Goal: Task Accomplishment & Management: Manage account settings

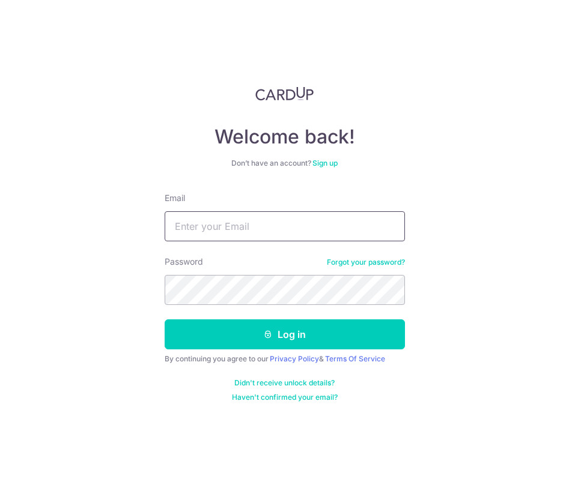
click at [203, 225] on input "Email" at bounding box center [285, 226] width 240 height 30
type input "gmx275@gmail.com"
click at [165, 320] on button "Log in" at bounding box center [285, 335] width 240 height 30
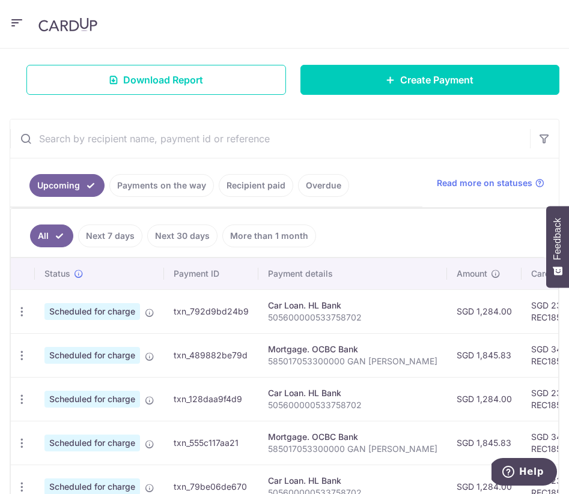
scroll to position [196, 0]
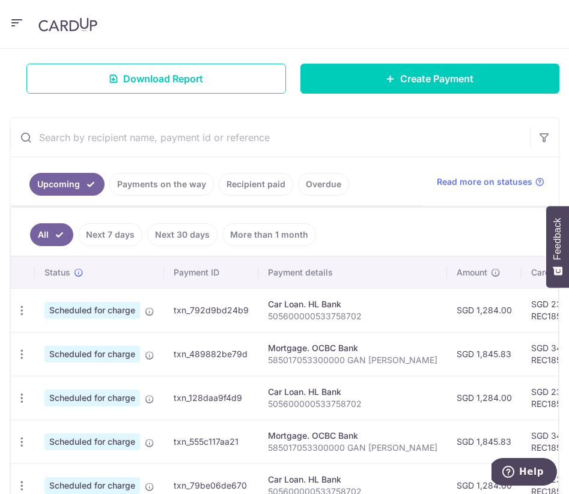
click at [253, 195] on link "Recipient paid" at bounding box center [256, 184] width 74 height 23
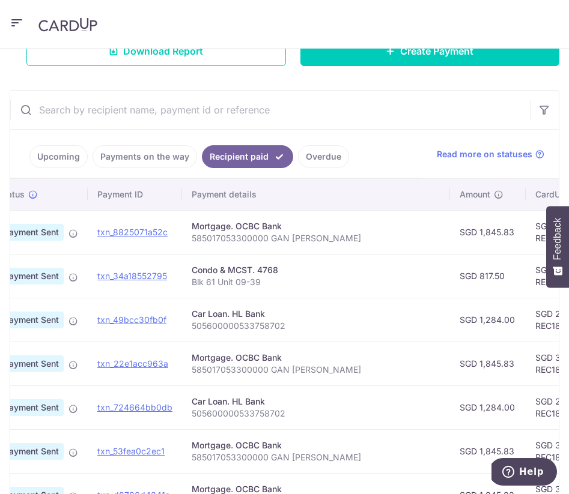
scroll to position [0, 0]
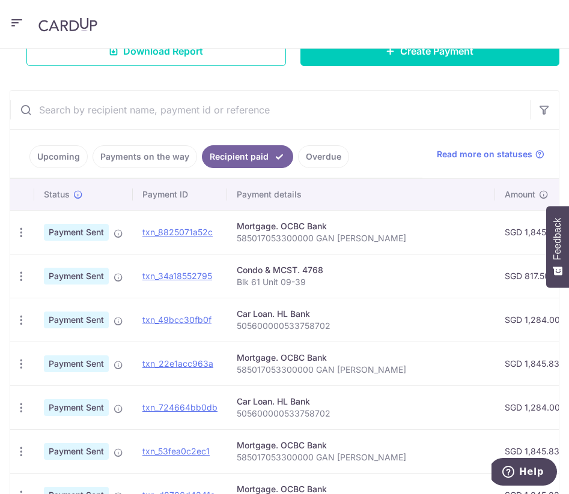
click at [59, 162] on link "Upcoming" at bounding box center [58, 156] width 58 height 23
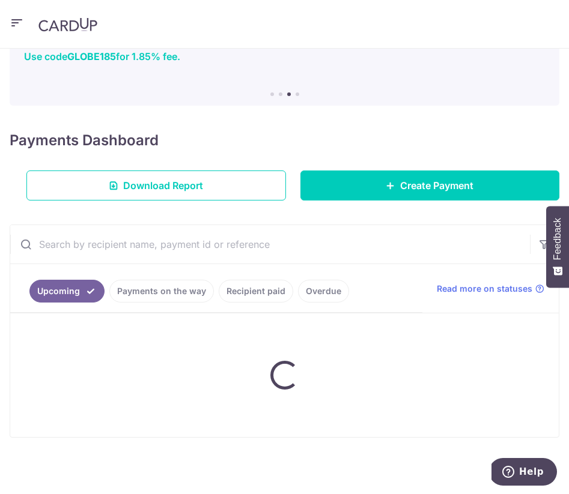
scroll to position [224, 0]
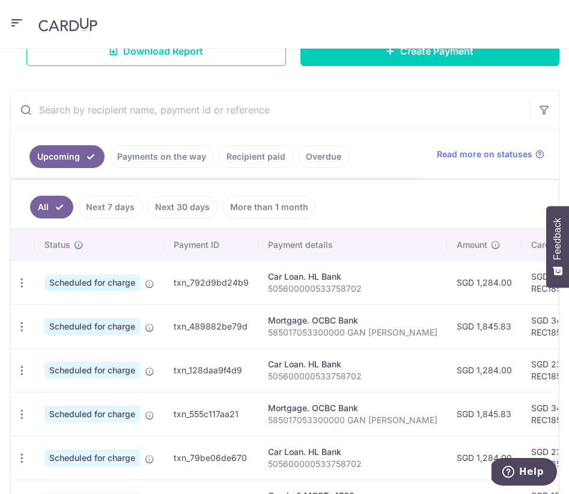
click at [7, 25] on header at bounding box center [284, 24] width 569 height 49
click at [16, 23] on icon "button" at bounding box center [17, 23] width 14 height 15
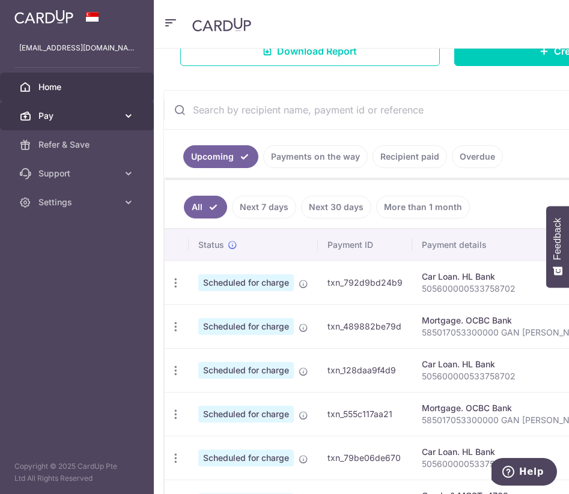
click at [108, 114] on span "Pay" at bounding box center [77, 116] width 79 height 12
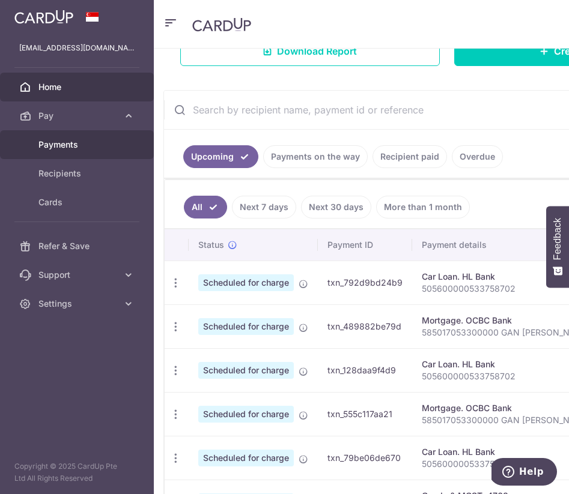
click at [75, 143] on span "Payments" at bounding box center [77, 145] width 79 height 12
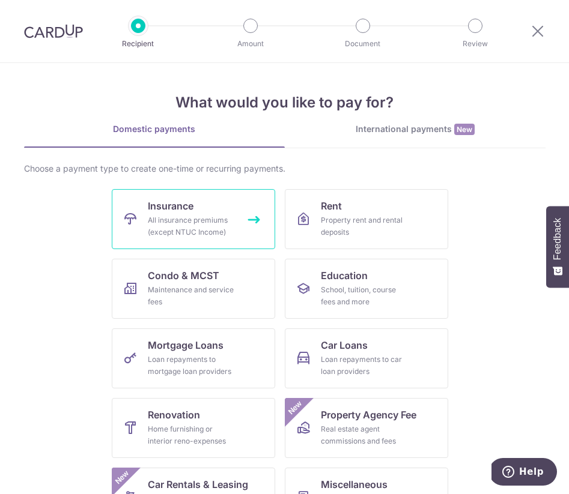
click at [224, 227] on div "All insurance premiums (except NTUC Income)" at bounding box center [191, 226] width 86 height 24
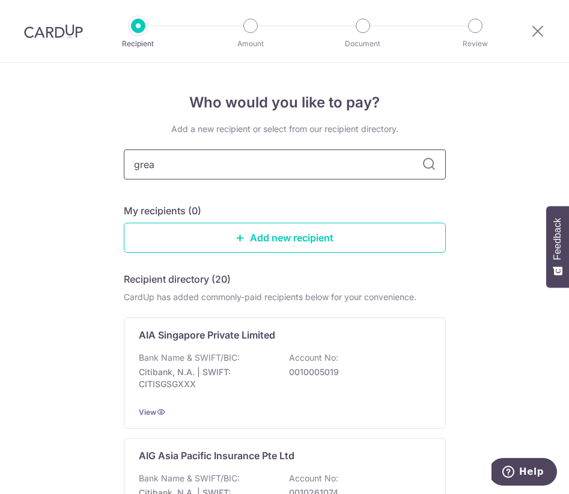
type input "great"
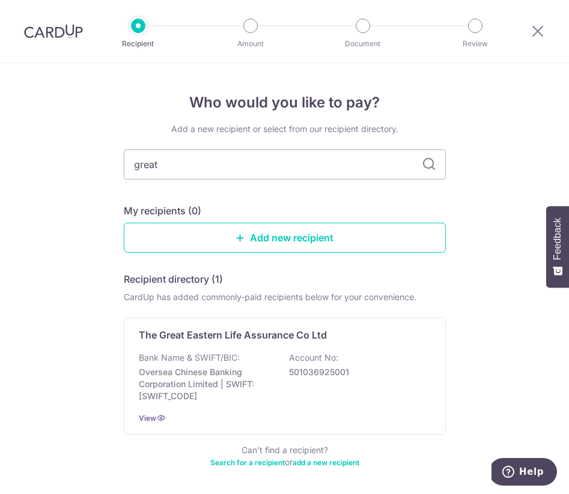
scroll to position [45, 0]
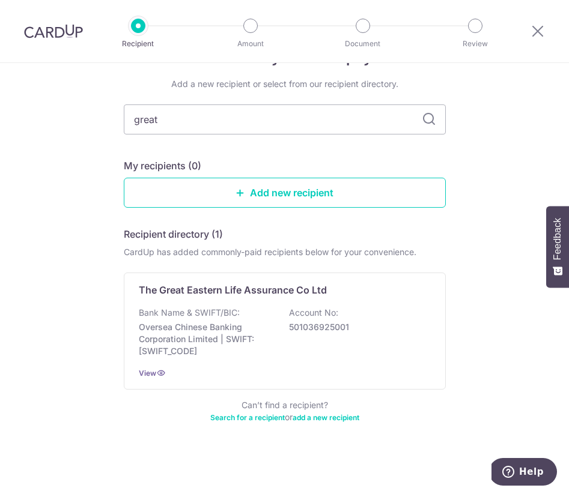
click at [237, 323] on p "Oversea Chinese Banking Corporation Limited | SWIFT: [SWIFT_CODE]" at bounding box center [206, 339] width 135 height 36
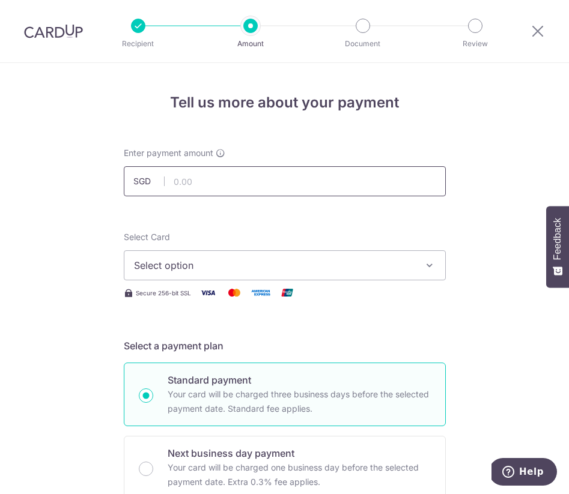
click at [182, 180] on input "text" at bounding box center [285, 181] width 322 height 30
type input "235.32"
click at [357, 276] on button "Select option" at bounding box center [285, 265] width 322 height 30
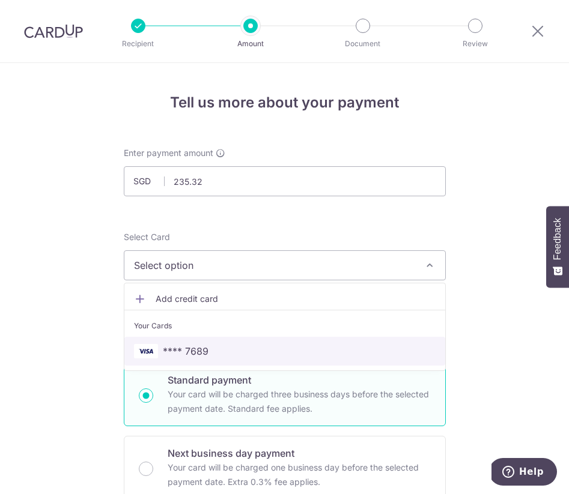
click at [311, 346] on span "**** 7689" at bounding box center [285, 351] width 302 height 14
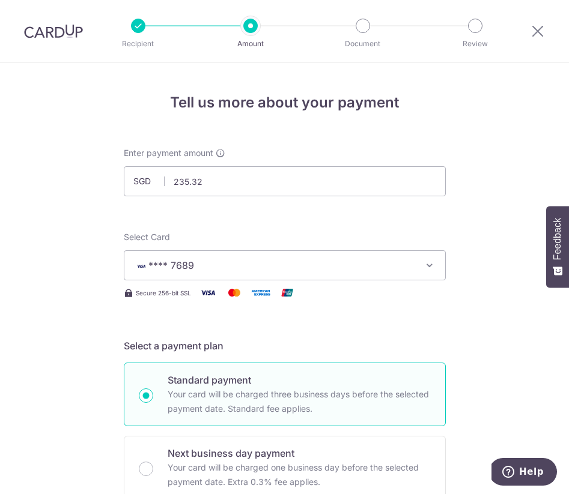
click at [423, 279] on button "**** 7689" at bounding box center [285, 265] width 322 height 30
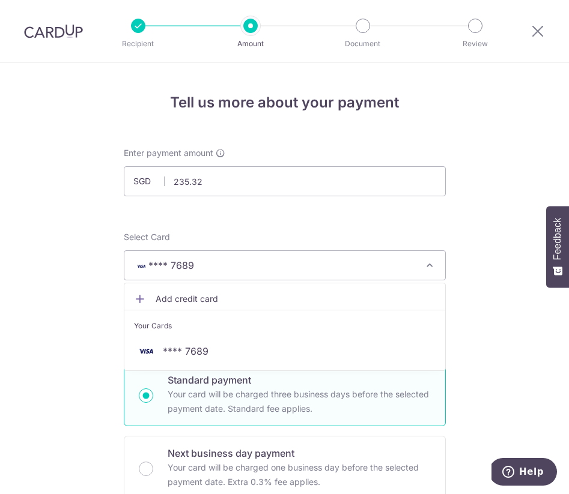
click at [423, 279] on button "**** 7689" at bounding box center [285, 265] width 322 height 30
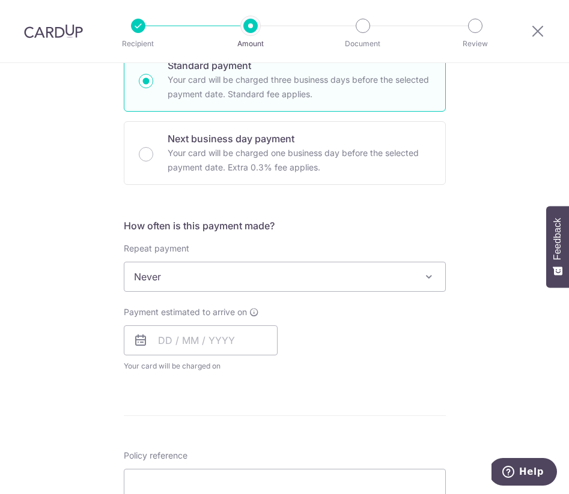
scroll to position [333, 0]
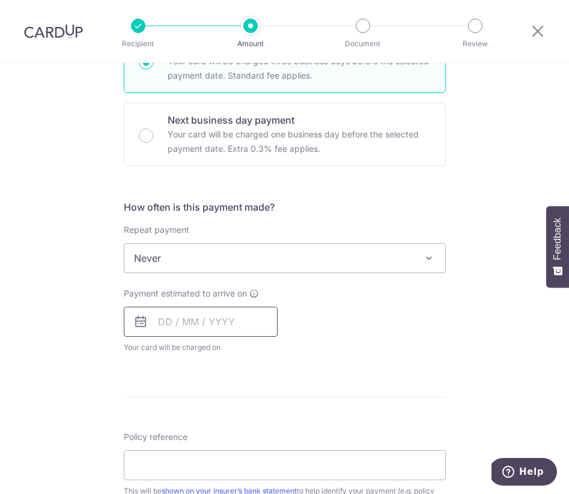
click at [207, 323] on input "text" at bounding box center [201, 322] width 154 height 30
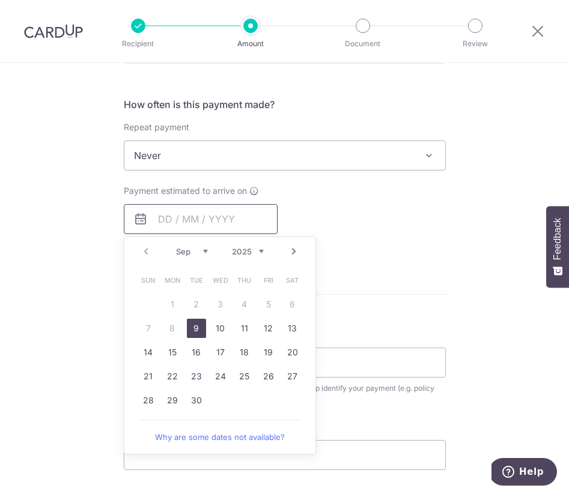
scroll to position [437, 0]
click at [180, 378] on link "22" at bounding box center [172, 375] width 19 height 19
type input "[DATE]"
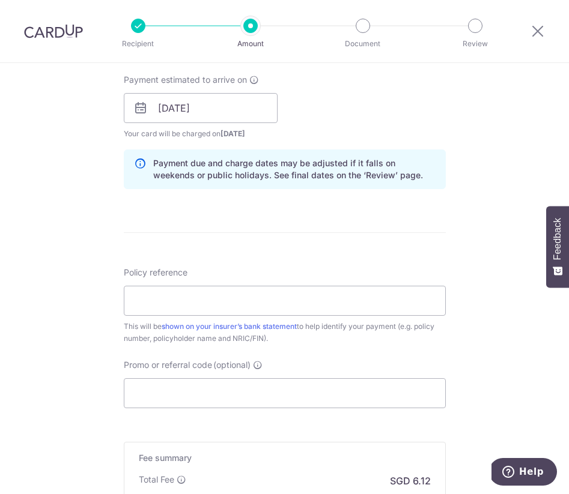
scroll to position [551, 0]
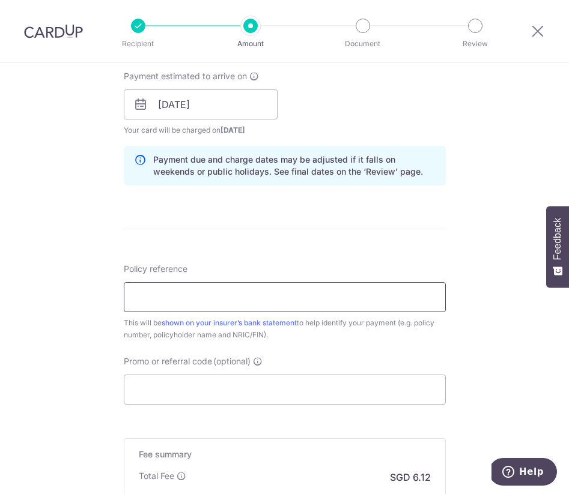
click at [259, 296] on input "Policy reference" at bounding box center [285, 297] width 322 height 30
paste input "0102900282"
type input "0102900282"
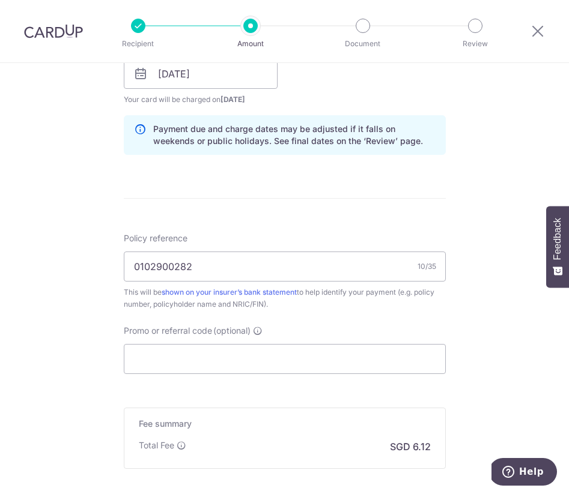
scroll to position [584, 0]
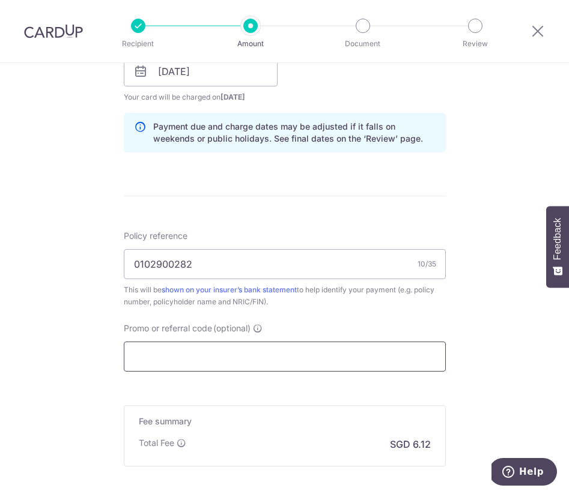
click at [250, 361] on input "Promo or referral code (optional)" at bounding box center [285, 357] width 322 height 30
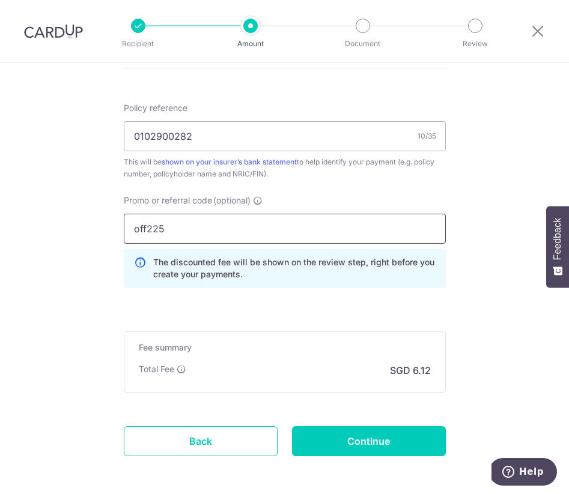
scroll to position [720, 0]
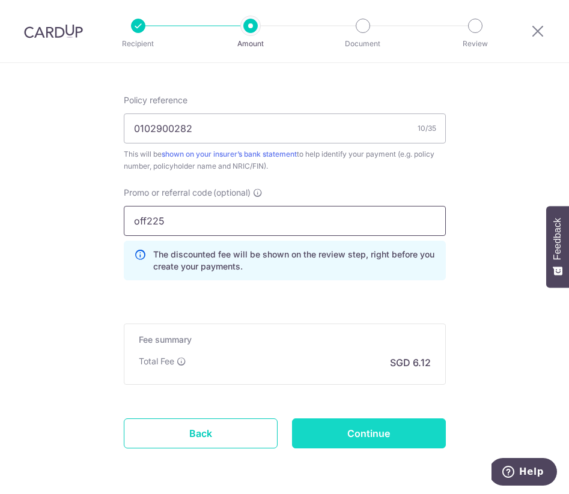
type input "off225"
click at [392, 432] on input "Continue" at bounding box center [369, 434] width 154 height 30
type input "Create Schedule"
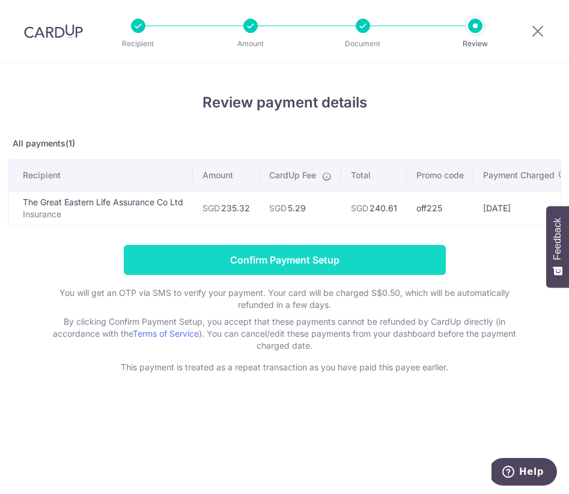
click at [368, 256] on input "Confirm Payment Setup" at bounding box center [285, 260] width 322 height 30
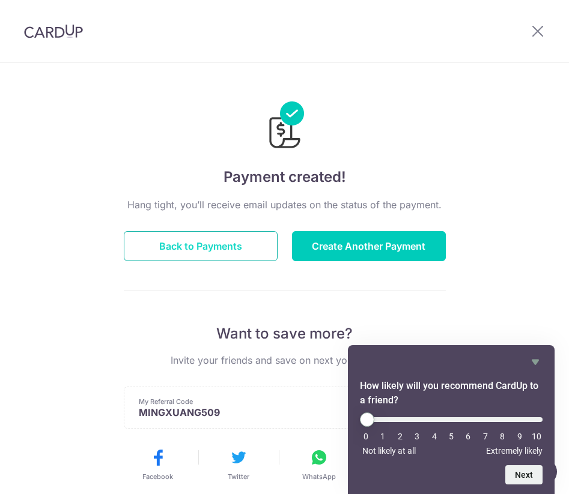
click at [251, 232] on button "Back to Payments" at bounding box center [201, 246] width 154 height 30
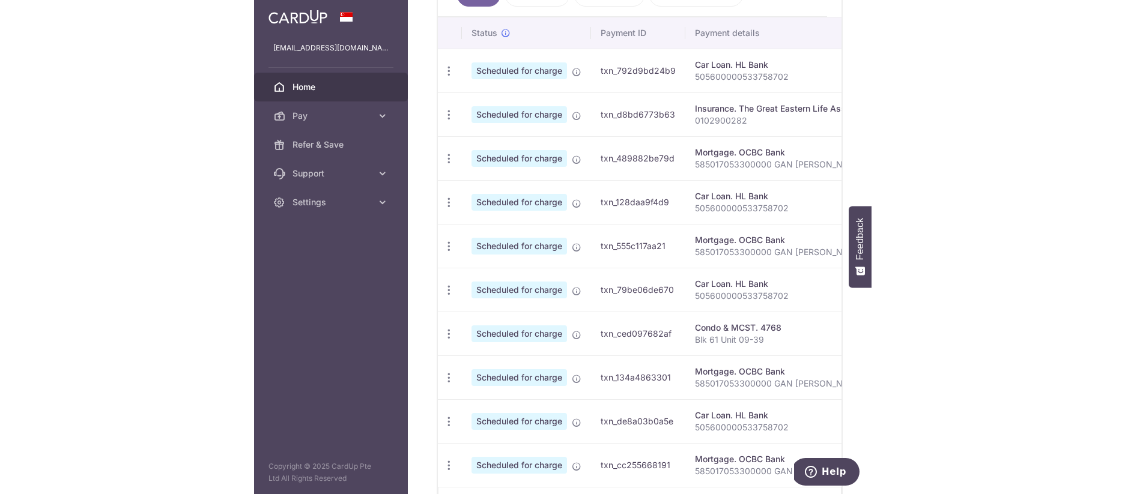
scroll to position [354, 0]
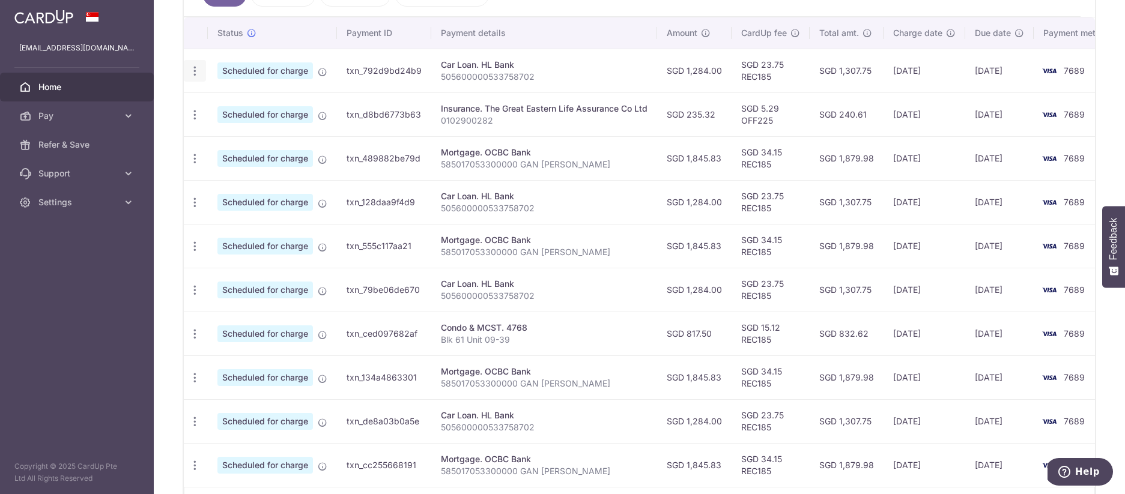
click at [199, 77] on div "Update payment Cancel payment" at bounding box center [195, 71] width 22 height 22
click at [199, 74] on icon "button" at bounding box center [195, 71] width 13 height 13
click at [269, 100] on span "Update payment" at bounding box center [259, 104] width 82 height 14
radio input "true"
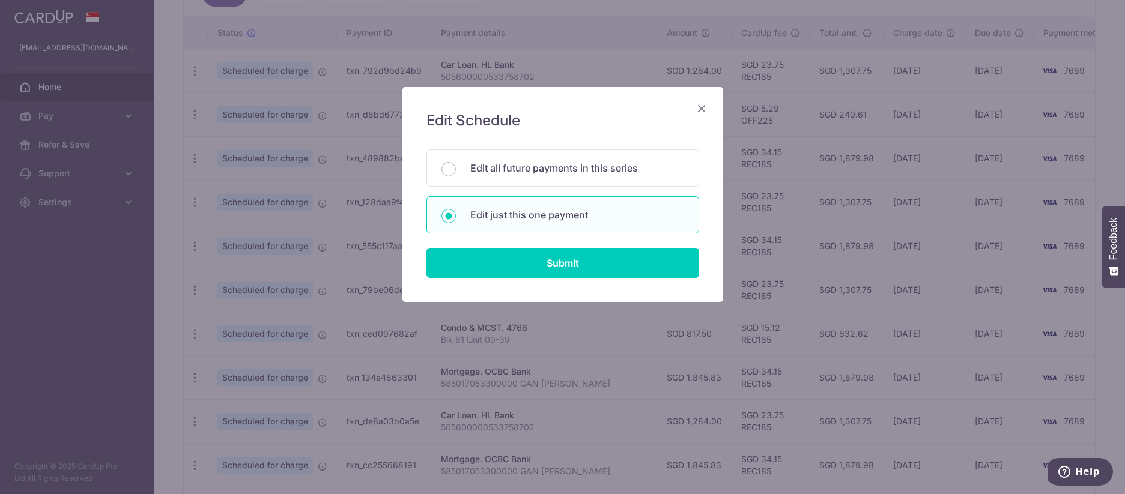
click at [568, 105] on icon "Close" at bounding box center [701, 108] width 14 height 15
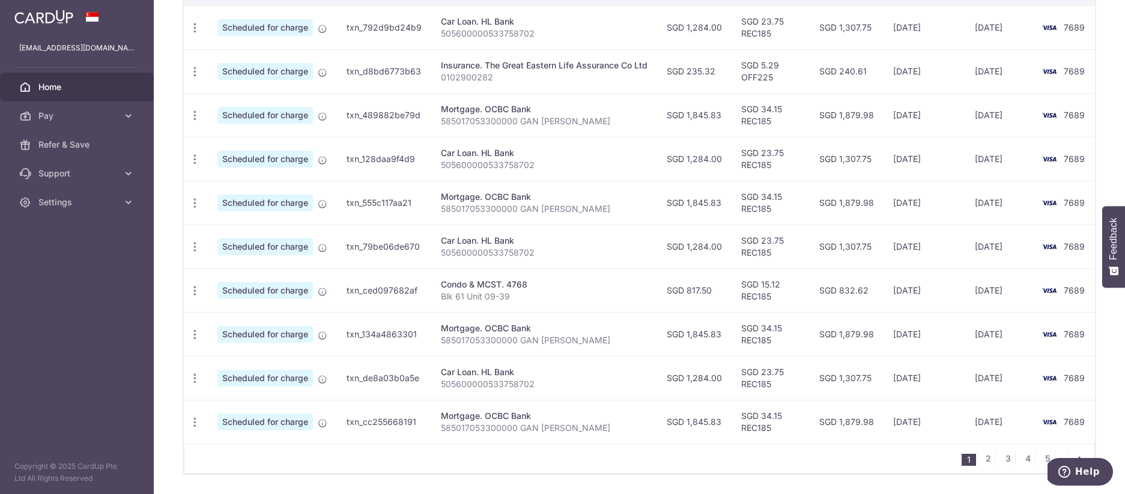
scroll to position [434, 0]
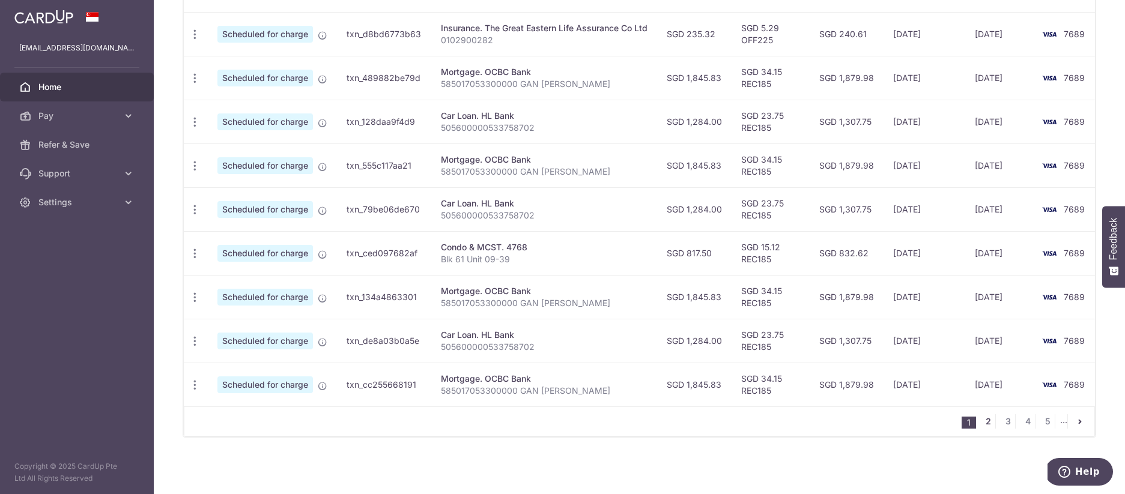
click at [568, 419] on link "2" at bounding box center [988, 421] width 14 height 14
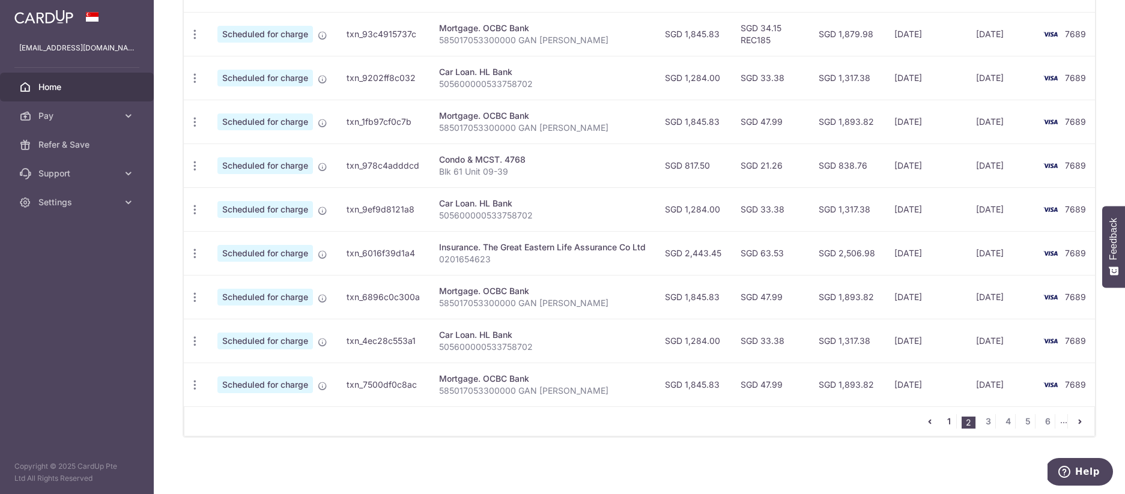
click at [568, 419] on link "1" at bounding box center [949, 421] width 14 height 14
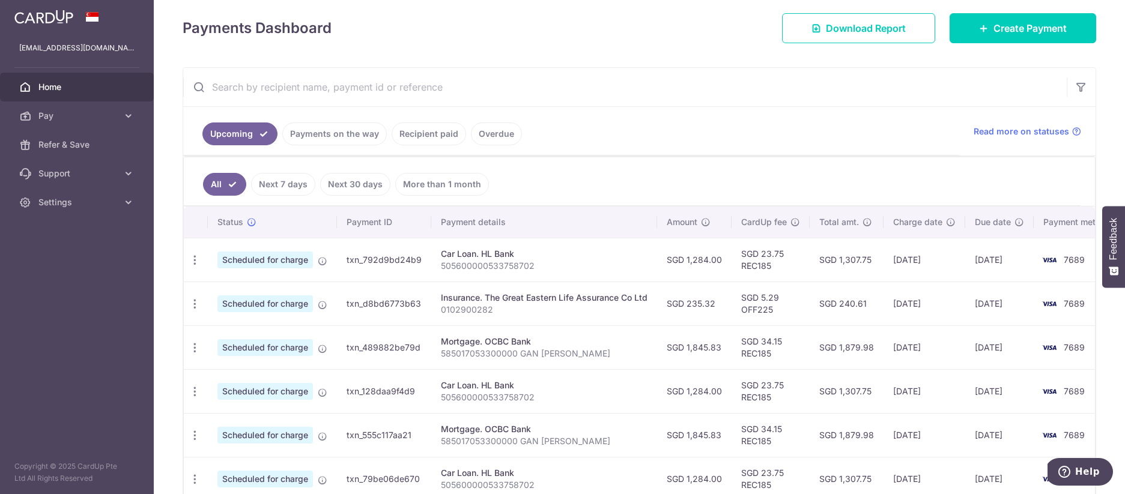
scroll to position [168, 0]
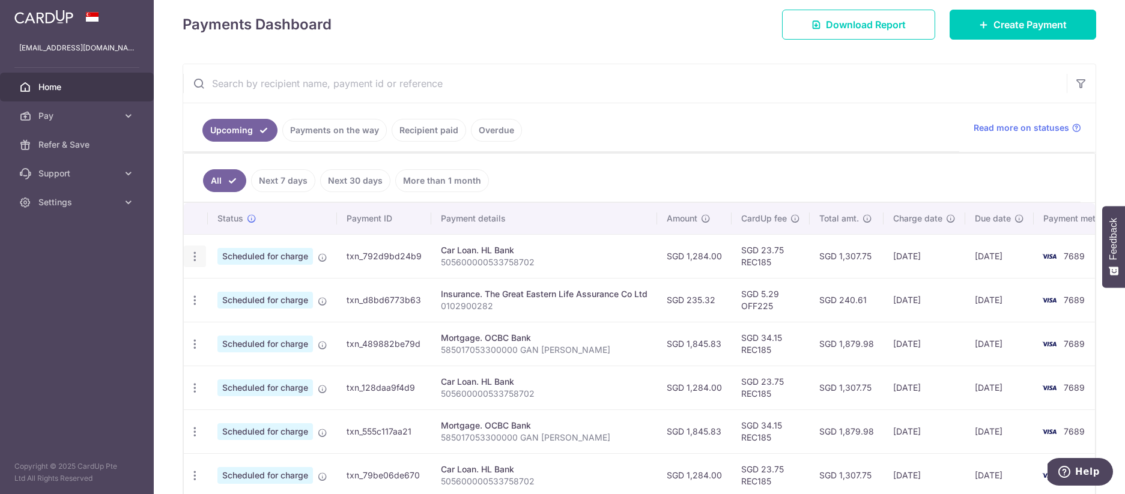
click at [198, 256] on icon "button" at bounding box center [195, 256] width 13 height 13
click at [253, 294] on span "Update payment" at bounding box center [259, 289] width 82 height 14
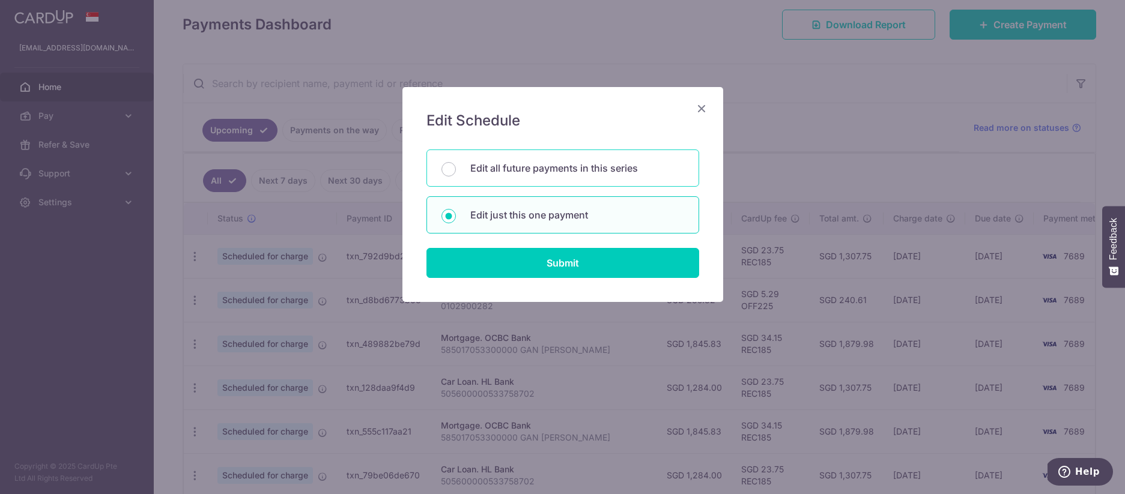
click at [509, 162] on p "Edit all future payments in this series" at bounding box center [577, 168] width 214 height 14
click at [456, 162] on input "Edit all future payments in this series" at bounding box center [448, 169] width 14 height 14
radio input "true"
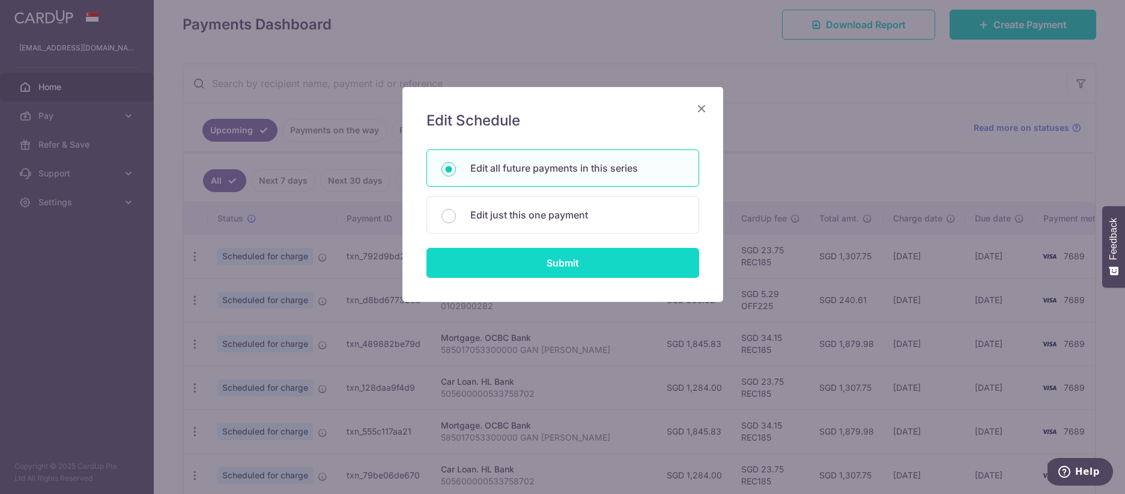
click at [539, 261] on input "Submit" at bounding box center [562, 263] width 273 height 30
radio input "true"
type input "1,284.00"
type input "505600000533758702"
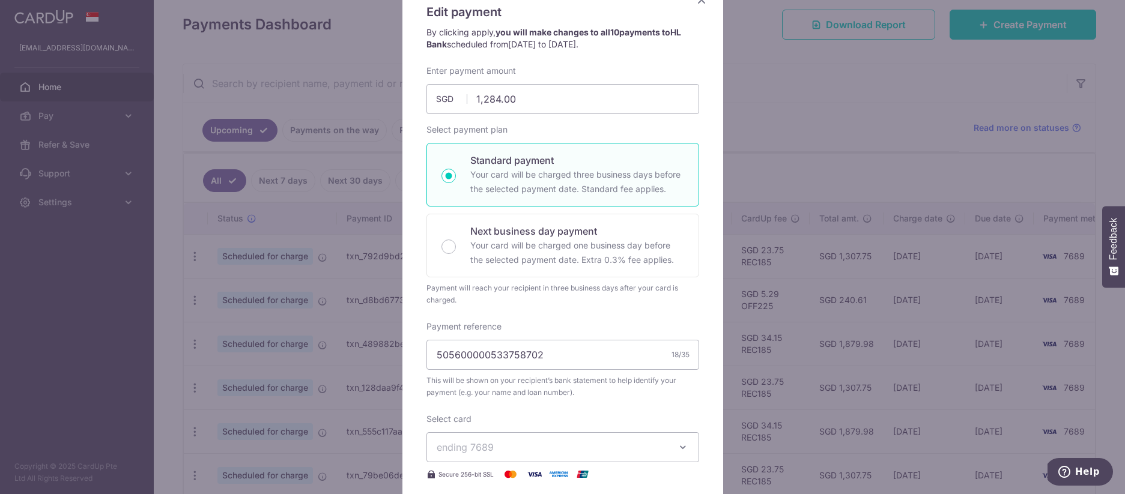
scroll to position [0, 0]
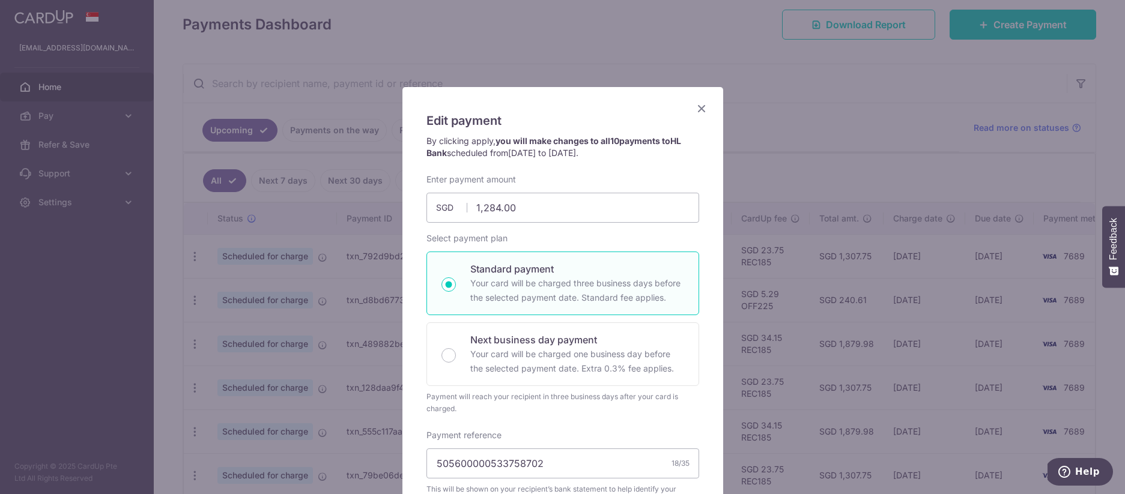
click at [568, 104] on icon "Close" at bounding box center [701, 108] width 14 height 15
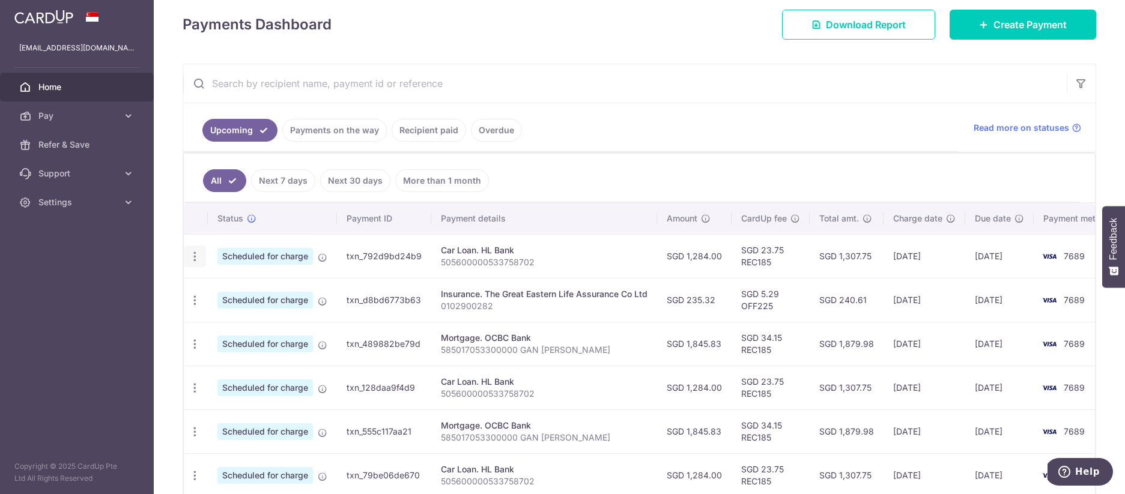
click at [197, 257] on icon "button" at bounding box center [195, 256] width 13 height 13
click at [243, 288] on span "Update payment" at bounding box center [259, 289] width 82 height 14
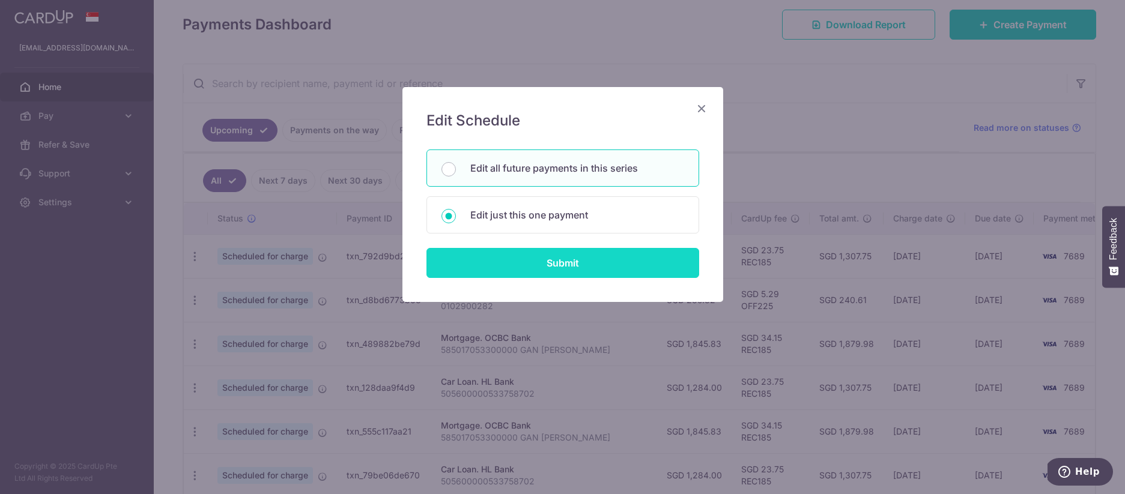
click at [517, 262] on input "Submit" at bounding box center [562, 263] width 273 height 30
radio input "true"
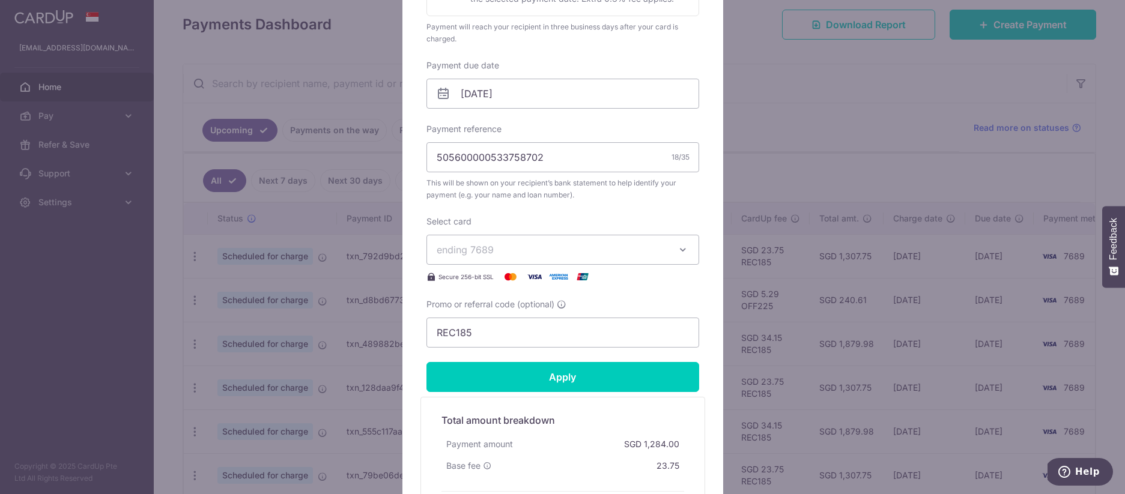
scroll to position [337, 0]
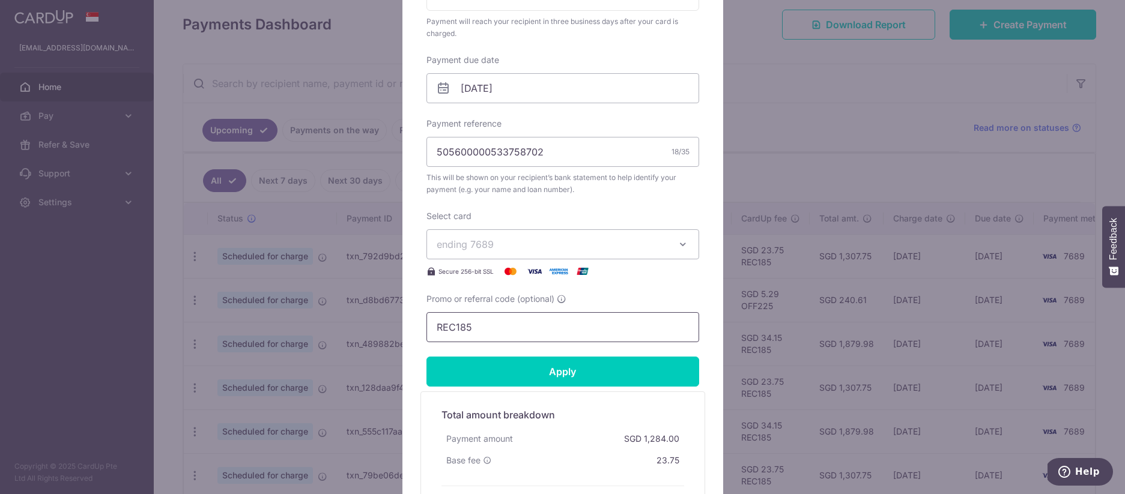
click at [502, 323] on input "REC185" at bounding box center [562, 327] width 273 height 30
click at [534, 320] on input "REC185" at bounding box center [562, 327] width 273 height 30
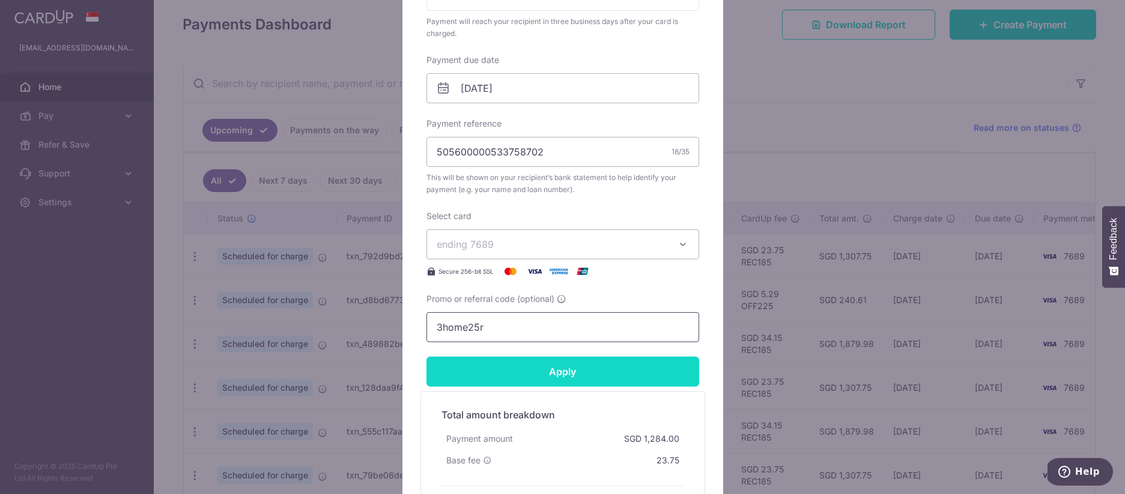
type input "3home25r"
click at [567, 374] on input "Apply" at bounding box center [562, 372] width 273 height 30
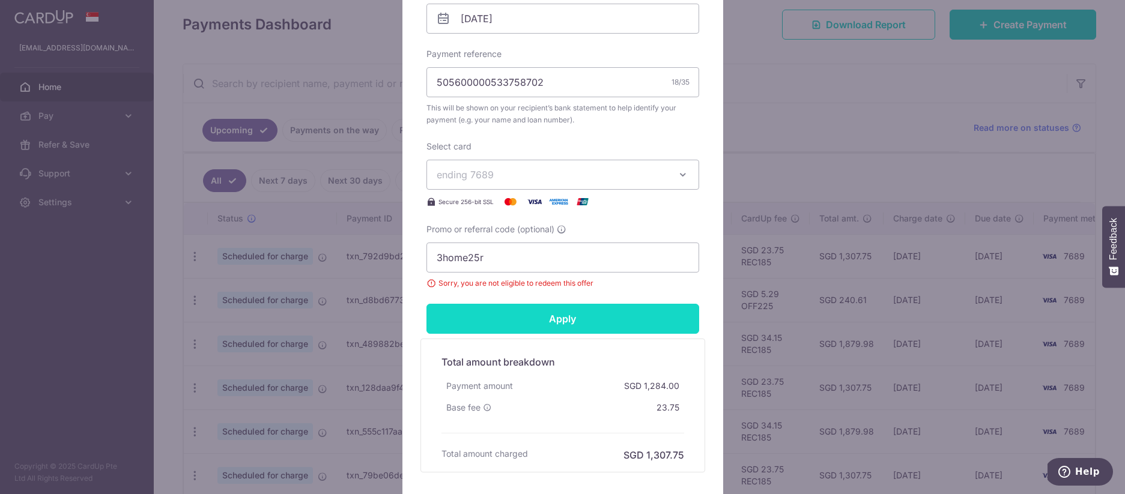
scroll to position [414, 0]
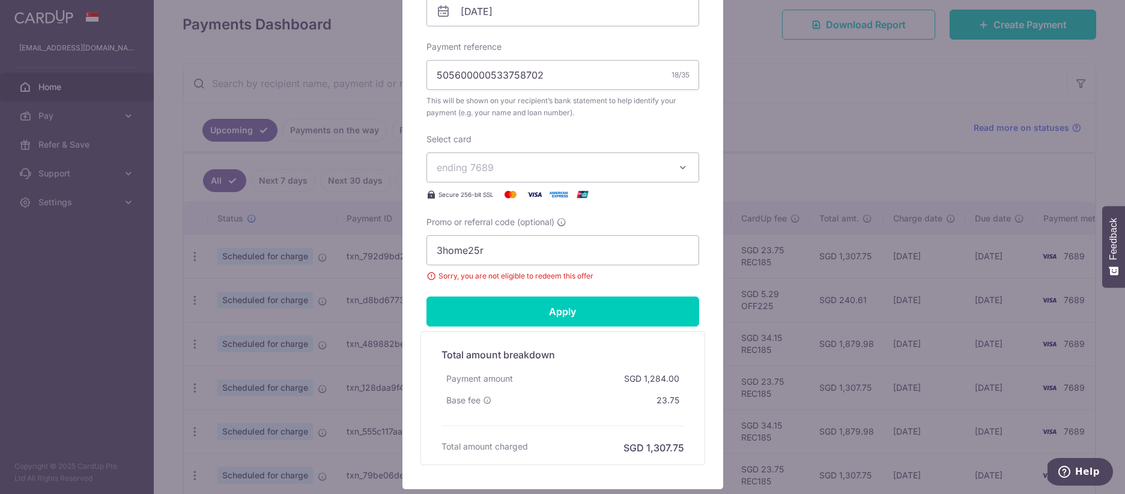
click at [568, 172] on div "Edit payment By clicking apply, you will make changes to all 10 payments to HL …" at bounding box center [562, 247] width 1125 height 494
